Goal: Check status: Check status

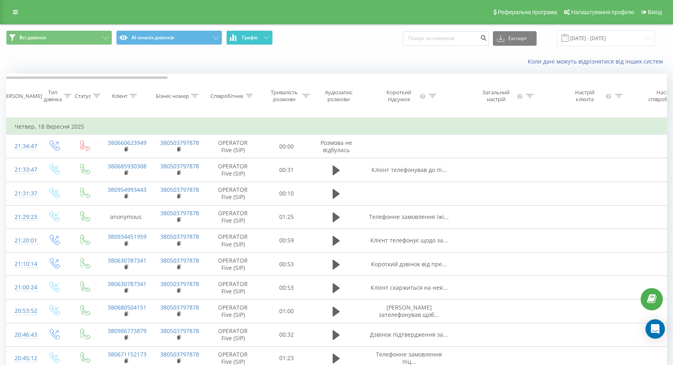
click at [260, 39] on button "Графік" at bounding box center [249, 37] width 47 height 15
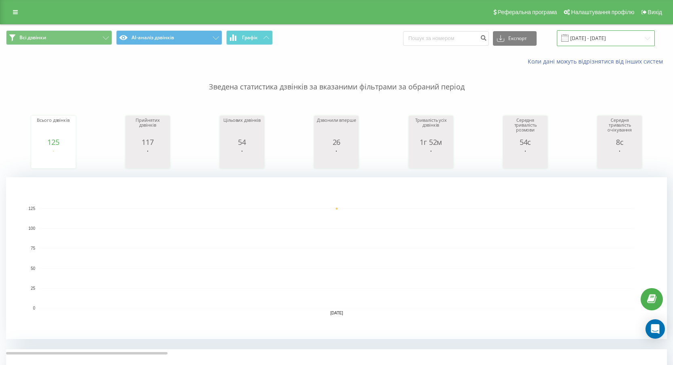
click at [598, 44] on input "[DATE] - [DATE]" at bounding box center [606, 38] width 98 height 16
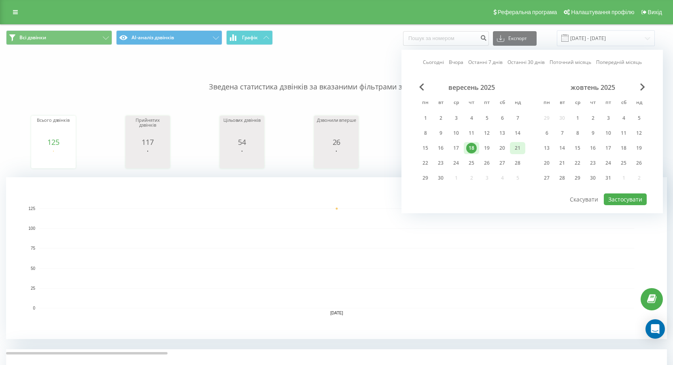
click at [513, 149] on div "21" at bounding box center [518, 148] width 11 height 11
click at [630, 205] on button "Застосувати" at bounding box center [625, 200] width 43 height 12
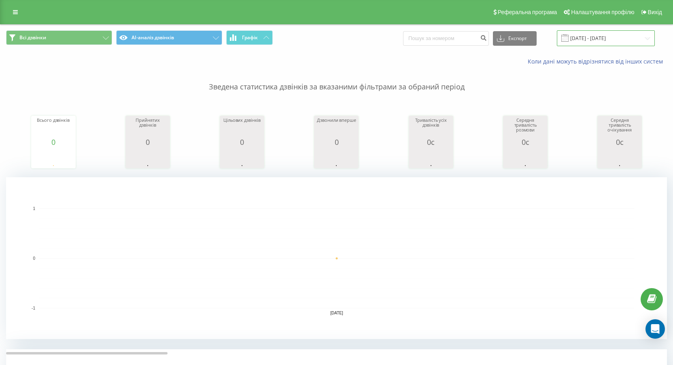
click at [627, 39] on input "[DATE] - [DATE]" at bounding box center [606, 38] width 98 height 16
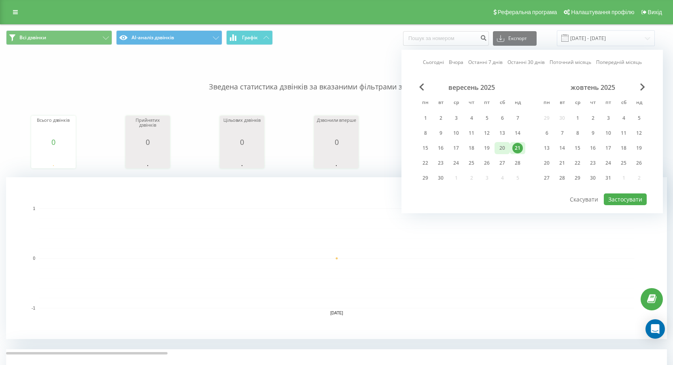
click at [504, 146] on div "20" at bounding box center [502, 148] width 11 height 11
click at [627, 198] on button "Застосувати" at bounding box center [625, 200] width 43 height 12
type input "[DATE] - [DATE]"
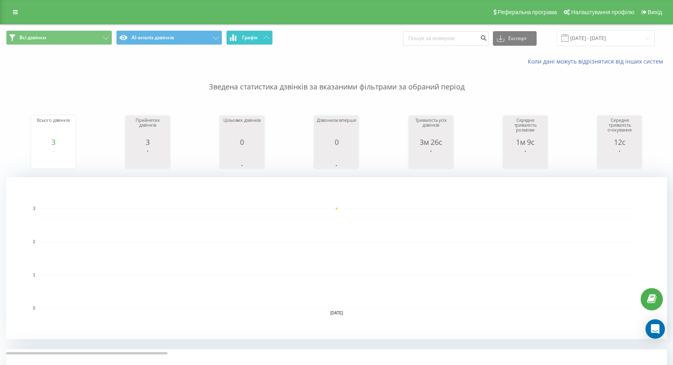
click at [249, 36] on span "Графік" at bounding box center [250, 38] width 16 height 6
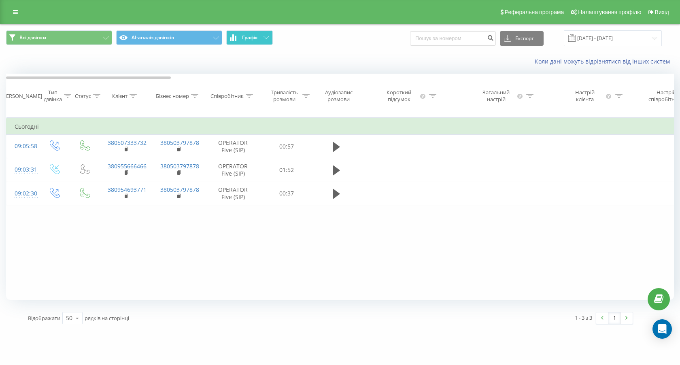
click at [249, 36] on span "Графік" at bounding box center [250, 38] width 16 height 6
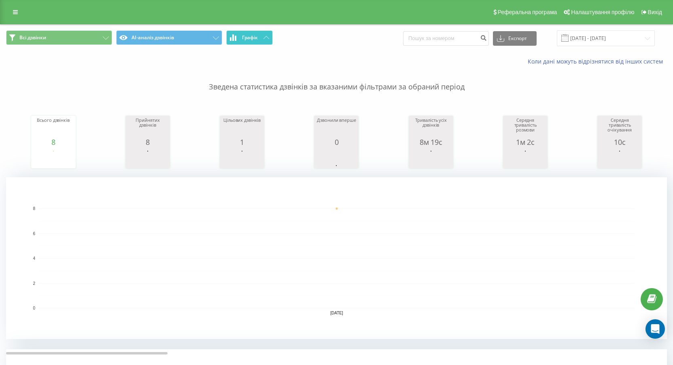
click at [257, 30] on button "Графік" at bounding box center [249, 37] width 47 height 15
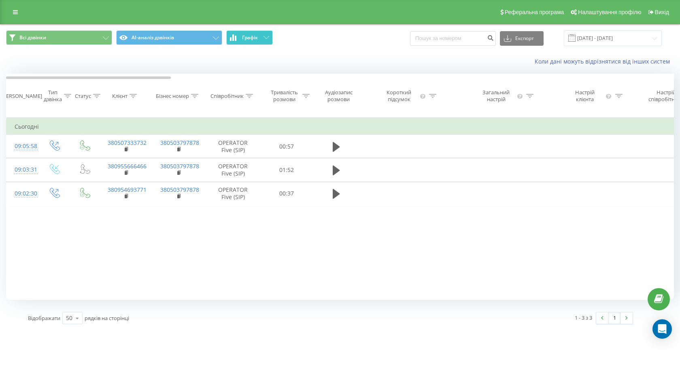
click at [257, 31] on button "Графік" at bounding box center [249, 37] width 47 height 15
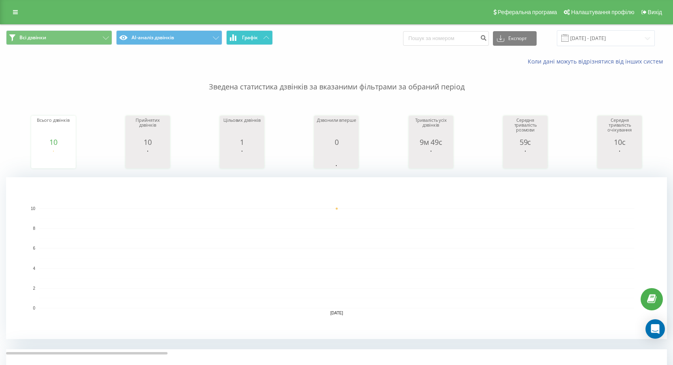
click at [266, 31] on button "Графік" at bounding box center [249, 37] width 47 height 15
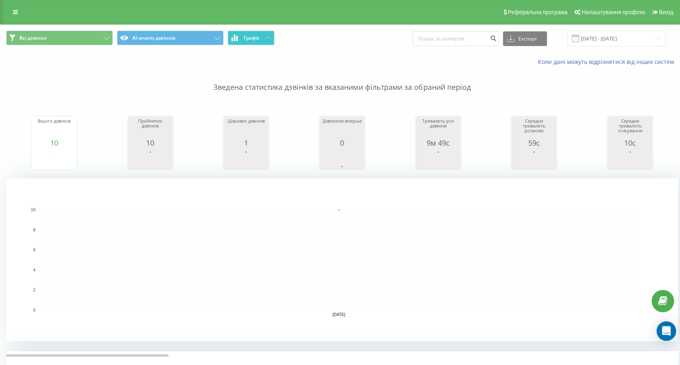
click at [266, 31] on button "Графік" at bounding box center [249, 37] width 47 height 15
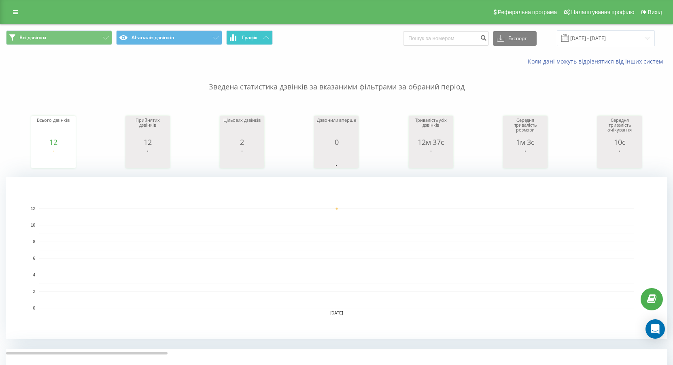
click at [253, 39] on span "Графік" at bounding box center [250, 38] width 16 height 6
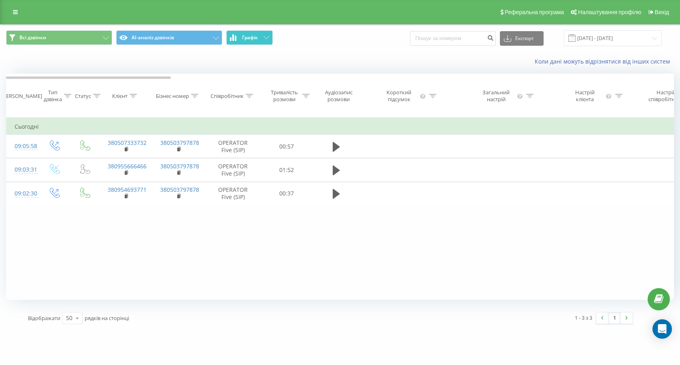
click at [253, 39] on span "Графік" at bounding box center [250, 38] width 16 height 6
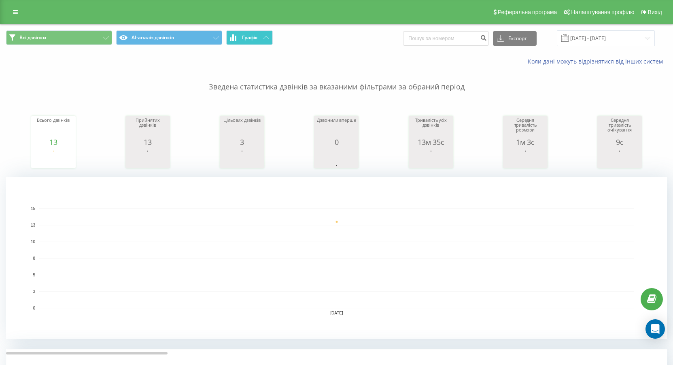
click at [254, 41] on button "Графік" at bounding box center [249, 37] width 47 height 15
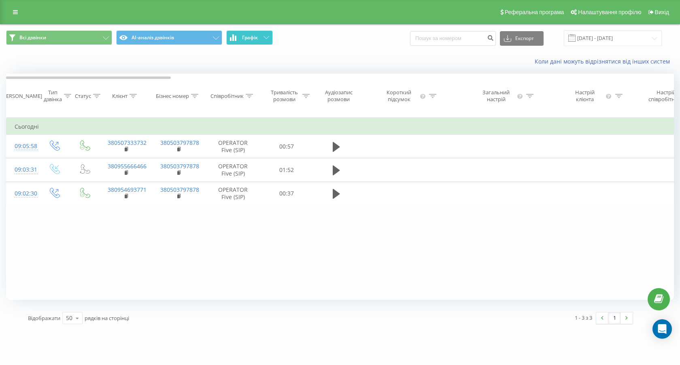
drag, startPoint x: 264, startPoint y: 32, endPoint x: 231, endPoint y: 51, distance: 38.5
click at [262, 34] on button "Графік" at bounding box center [249, 37] width 47 height 15
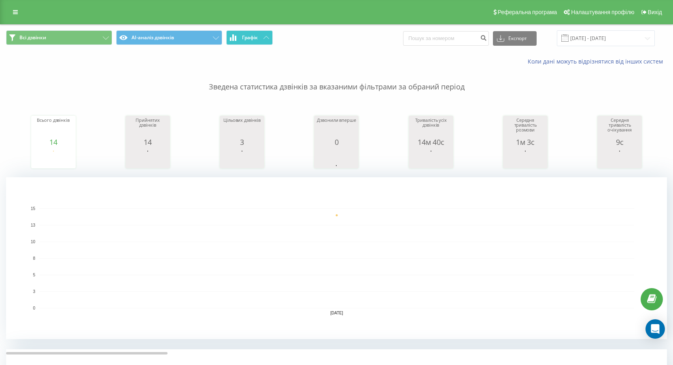
click at [258, 40] on span "Графік" at bounding box center [250, 38] width 16 height 6
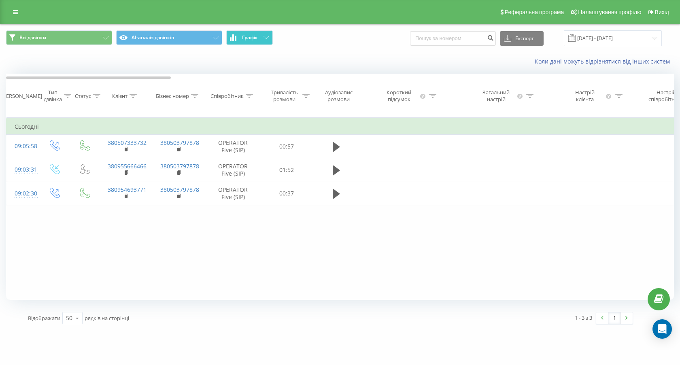
click at [258, 40] on span "Графік" at bounding box center [250, 38] width 16 height 6
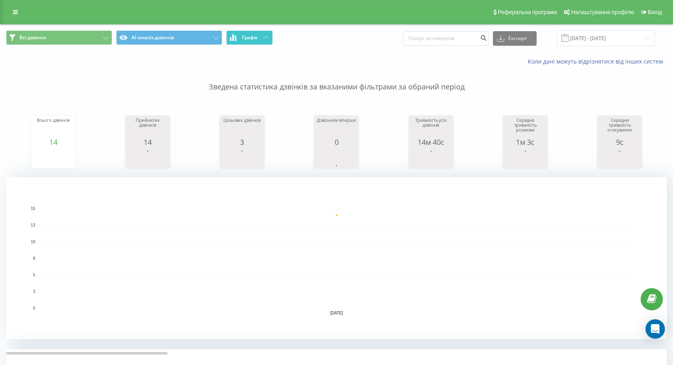
click at [258, 38] on span "Графік" at bounding box center [250, 38] width 16 height 6
click at [266, 26] on div "Всі дзвінки AI-аналіз дзвінків Графік Експорт .csv .xls .xlsx [DATE] - [DATE] К…" at bounding box center [336, 315] width 673 height 582
click at [266, 31] on button "Графік" at bounding box center [249, 37] width 47 height 15
click at [265, 32] on button "Графік" at bounding box center [249, 37] width 47 height 15
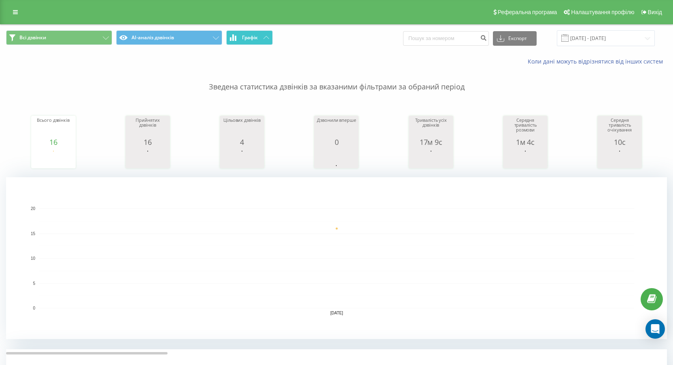
click at [243, 41] on button "Графік" at bounding box center [249, 37] width 47 height 15
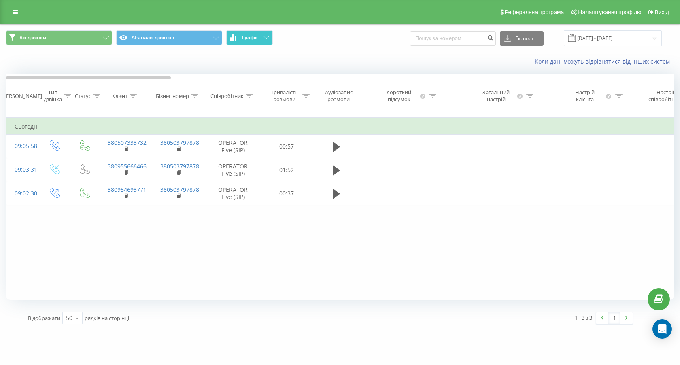
click at [244, 41] on button "Графік" at bounding box center [249, 37] width 47 height 15
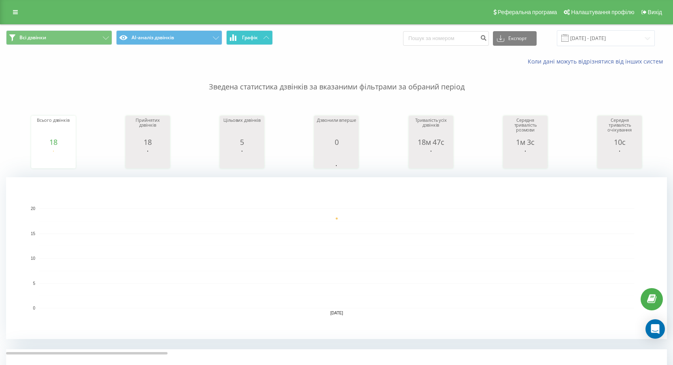
click at [265, 41] on button "Графік" at bounding box center [249, 37] width 47 height 15
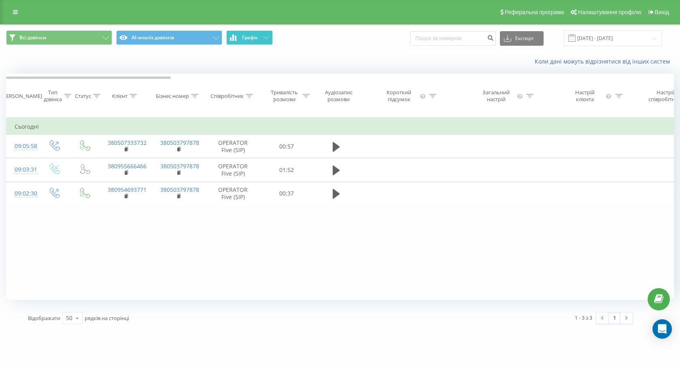
click at [265, 41] on button "Графік" at bounding box center [249, 37] width 47 height 15
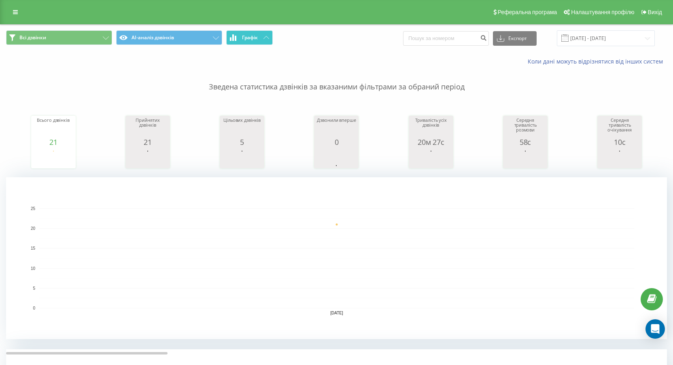
click at [247, 41] on button "Графік" at bounding box center [249, 37] width 47 height 15
click at [261, 35] on button "Графік" at bounding box center [249, 37] width 47 height 15
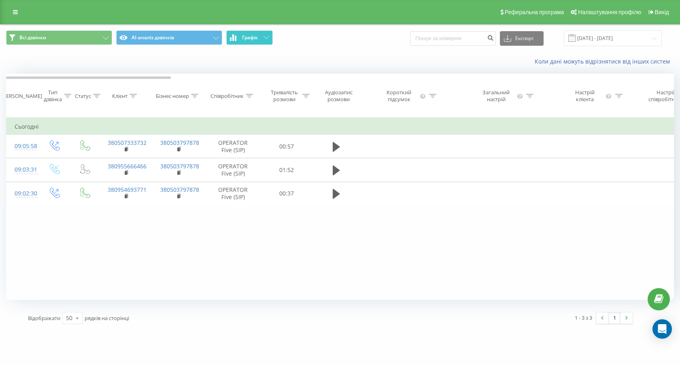
click at [261, 35] on button "Графік" at bounding box center [249, 37] width 47 height 15
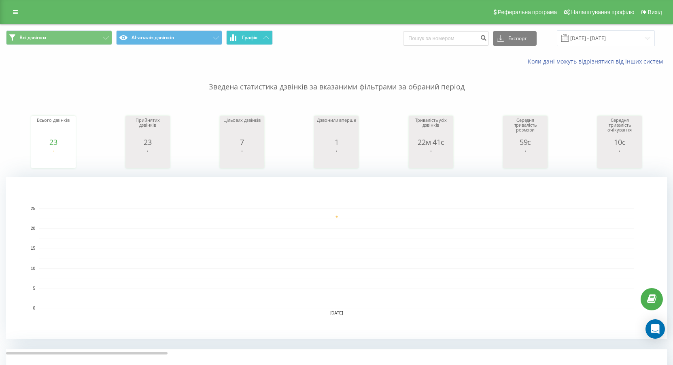
click at [248, 36] on span "Графік" at bounding box center [250, 38] width 16 height 6
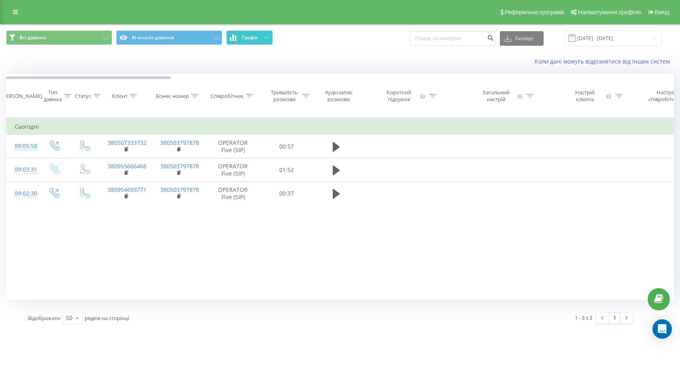
click at [248, 36] on span "Графік" at bounding box center [250, 38] width 16 height 6
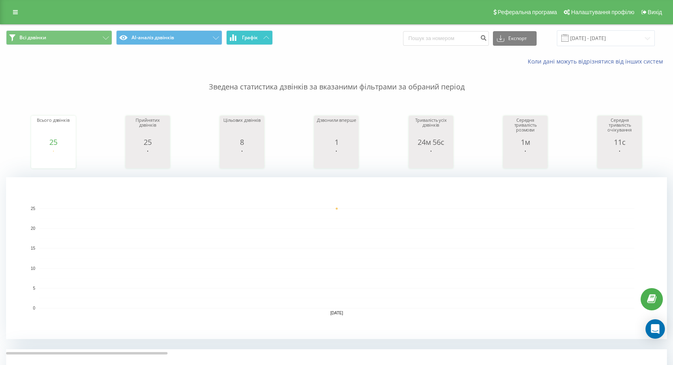
click at [240, 43] on button "Графік" at bounding box center [249, 37] width 47 height 15
click at [239, 43] on button "Графік" at bounding box center [249, 37] width 47 height 15
